Goal: Information Seeking & Learning: Learn about a topic

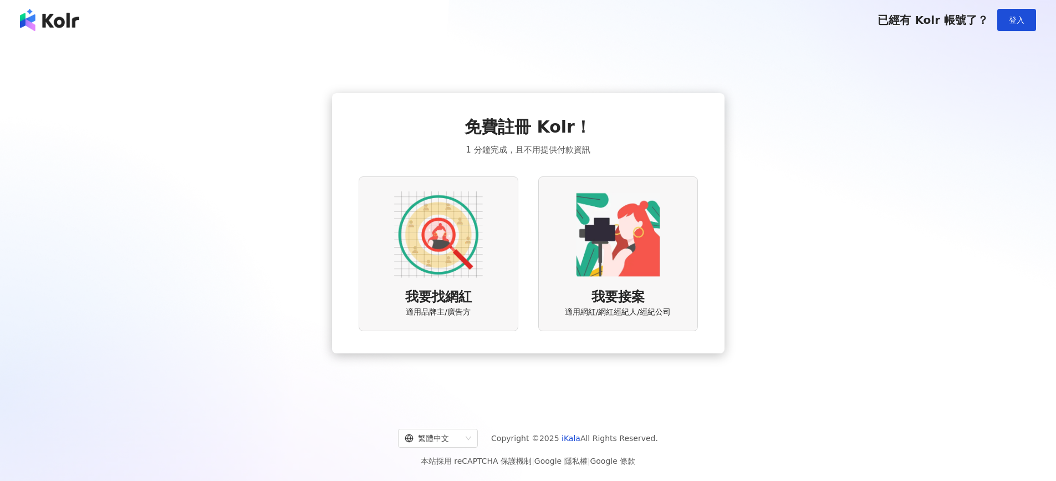
drag, startPoint x: 84, startPoint y: 251, endPoint x: 121, endPoint y: 233, distance: 40.9
click at [110, 238] on div "免費註冊 Kolr！ 1 分鐘完成，且不用提供付款資訊 我要找網紅 適用品牌主/廣告方 我要接案 適用網紅/網紅經紀人/經紀公司" at bounding box center [528, 223] width 1030 height 349
click at [757, 178] on div "免費註冊 Kolr！ 1 分鐘完成，且不用提供付款資訊 我要找網紅 適用品牌主/廣告方 我要接案 適用網紅/網紅經紀人/經紀公司" at bounding box center [528, 223] width 1030 height 349
click at [1010, 24] on span "登入" at bounding box center [1017, 20] width 16 height 9
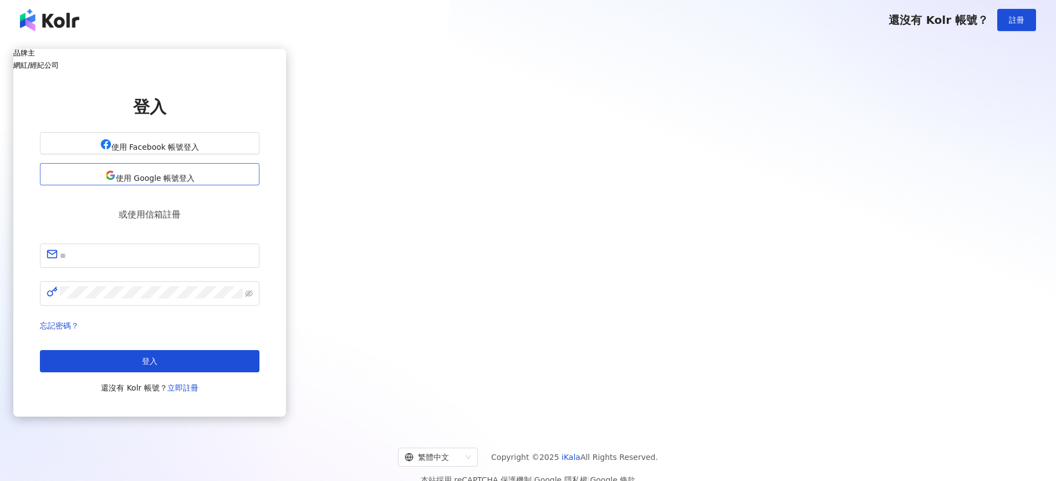
click at [259, 175] on button "使用 Google 帳號登入" at bounding box center [150, 174] width 220 height 22
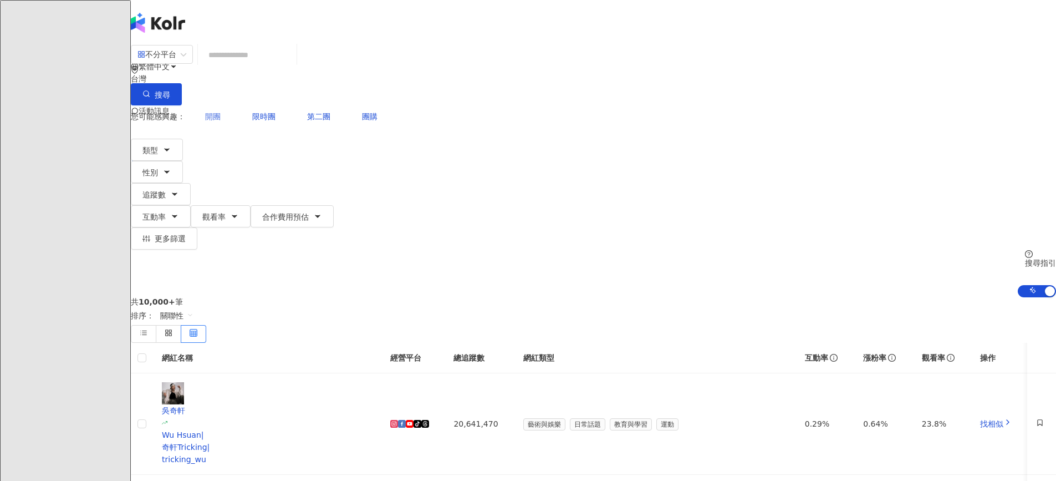
click at [221, 112] on span "開團" at bounding box center [213, 116] width 16 height 9
type input "**"
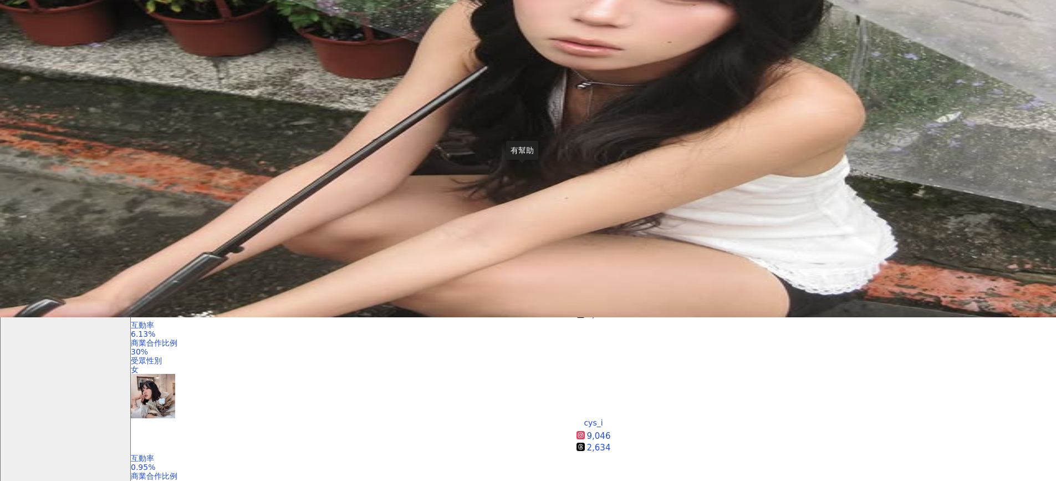
scroll to position [277, 0]
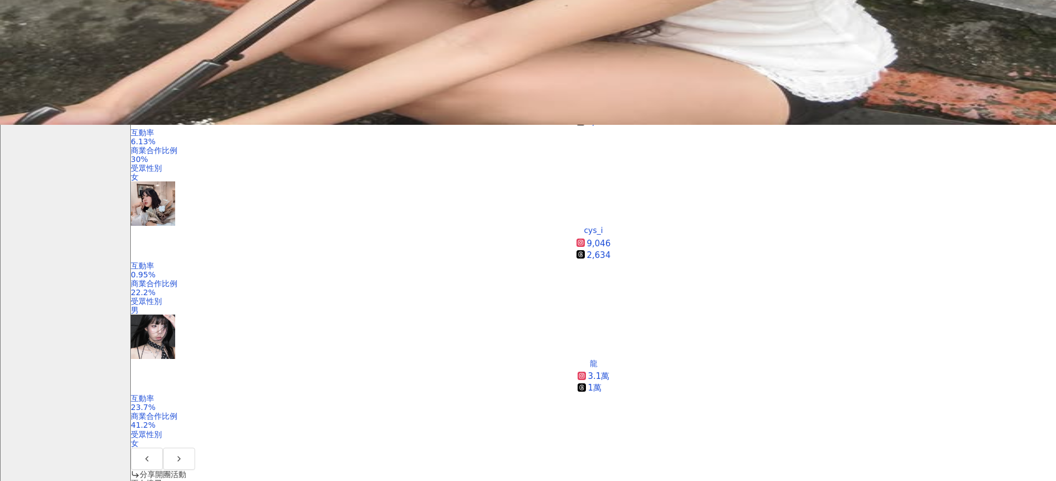
scroll to position [554, 0]
